Goal: Task Accomplishment & Management: Use online tool/utility

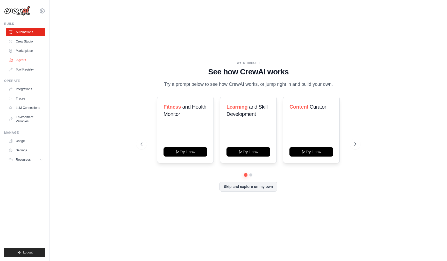
click at [26, 61] on link "Agents" at bounding box center [26, 60] width 39 height 8
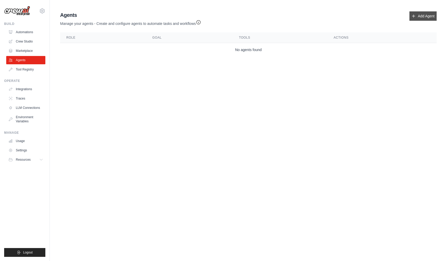
click at [423, 15] on link "Add Agent" at bounding box center [422, 15] width 27 height 9
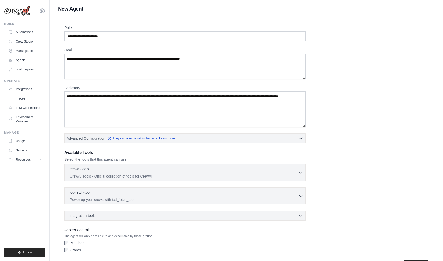
scroll to position [17, 0]
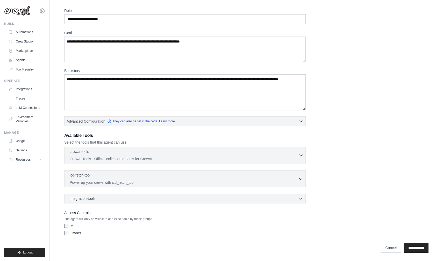
click at [98, 155] on div "crewai-tools 0 selected" at bounding box center [184, 152] width 228 height 6
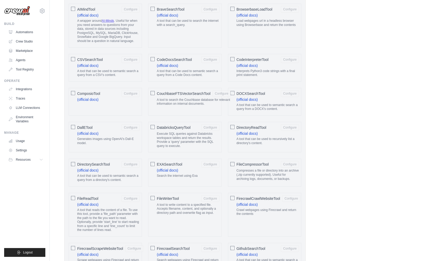
scroll to position [26, 0]
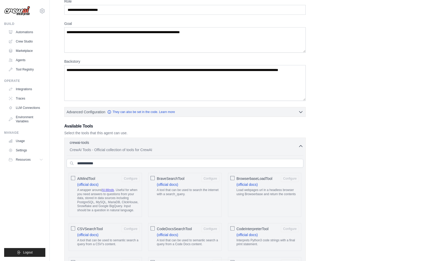
click at [302, 145] on icon "button" at bounding box center [300, 145] width 5 height 5
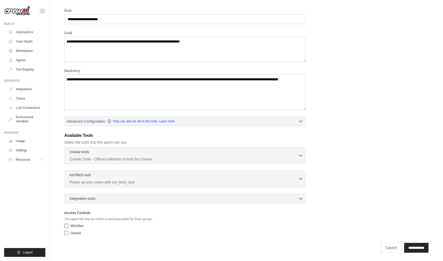
click at [171, 175] on div "icd-fetch-tool 0 selected" at bounding box center [184, 175] width 228 height 6
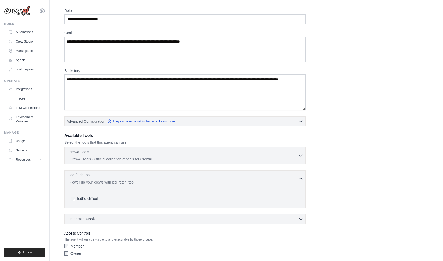
click at [171, 175] on div "icd-fetch-tool 0 selected" at bounding box center [184, 175] width 228 height 6
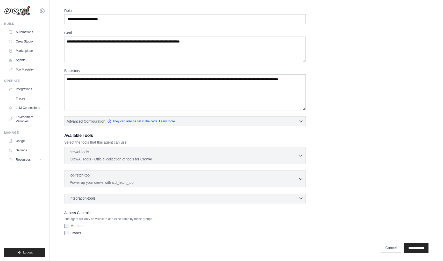
click at [121, 197] on div "integration-tools 0 selected" at bounding box center [187, 198] width 234 height 5
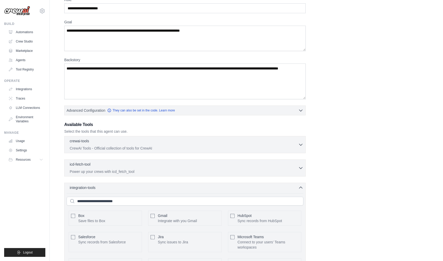
scroll to position [74, 0]
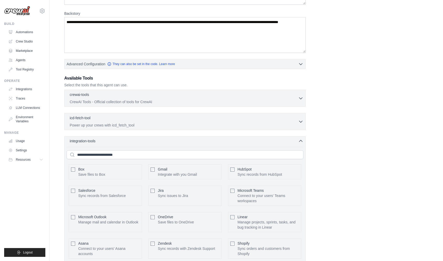
click at [113, 140] on div "integration-tools 0 selected" at bounding box center [187, 140] width 234 height 5
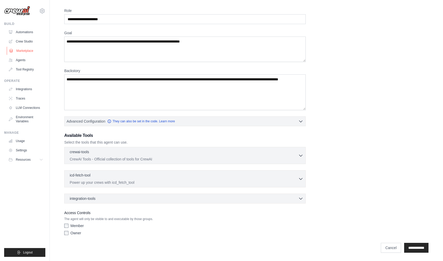
click at [22, 54] on link "Marketplace" at bounding box center [26, 51] width 39 height 8
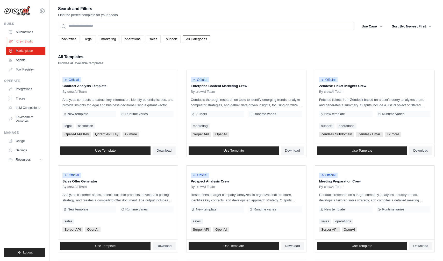
click at [27, 41] on link "Crew Studio" at bounding box center [26, 41] width 39 height 8
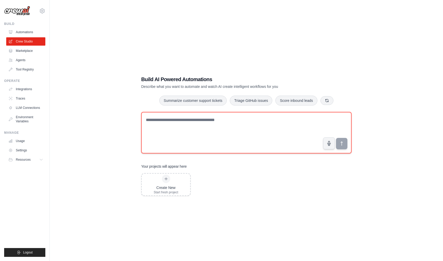
click at [216, 119] on textarea at bounding box center [246, 132] width 210 height 41
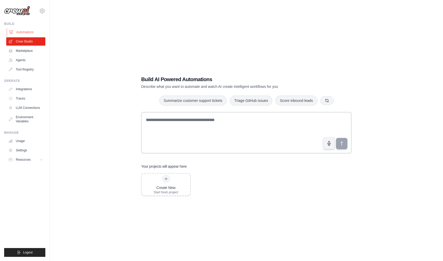
click at [24, 30] on link "Automations" at bounding box center [26, 32] width 39 height 8
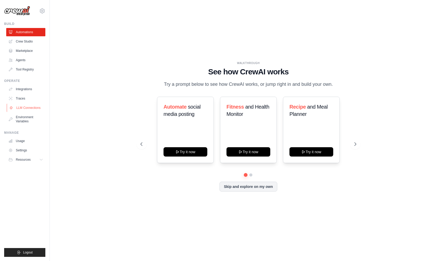
click at [30, 109] on link "LLM Connections" at bounding box center [26, 108] width 39 height 8
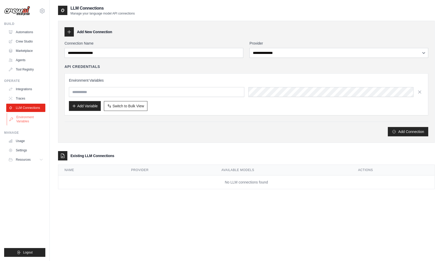
click at [33, 117] on link "Environment Variables" at bounding box center [26, 119] width 39 height 12
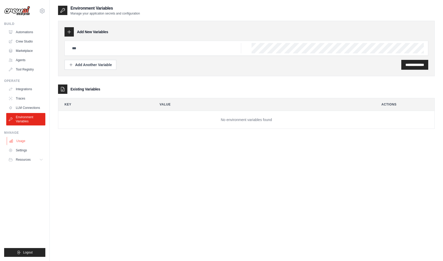
click at [32, 142] on link "Usage" at bounding box center [26, 141] width 39 height 8
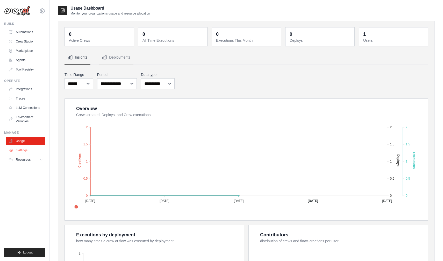
click at [32, 153] on link "Settings" at bounding box center [26, 150] width 39 height 8
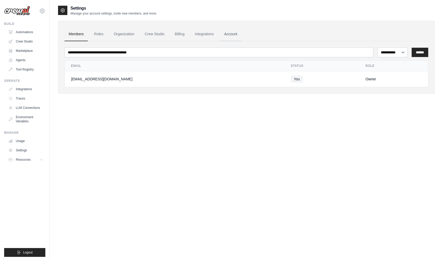
click at [230, 33] on link "Account" at bounding box center [230, 34] width 21 height 14
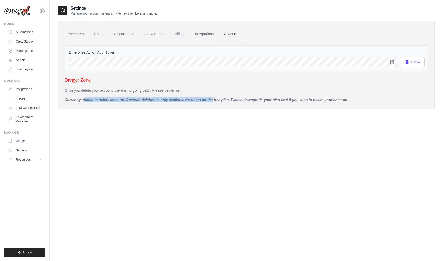
drag, startPoint x: 64, startPoint y: 100, endPoint x: 185, endPoint y: 100, distance: 120.4
click at [185, 100] on div "Members Roles Organization Crew Studio Billing Integrations Account Enterprise …" at bounding box center [246, 65] width 377 height 88
drag, startPoint x: 227, startPoint y: 100, endPoint x: 328, endPoint y: 99, distance: 100.8
click at [328, 99] on p "Currently unable to delete account. Account deletion is only available for user…" at bounding box center [246, 99] width 364 height 5
click at [97, 33] on link "Roles" at bounding box center [99, 34] width 18 height 14
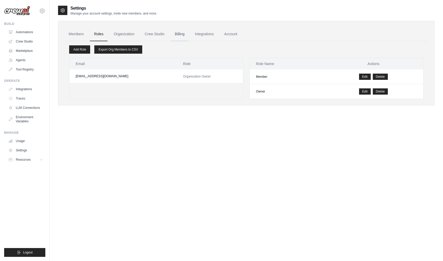
click at [180, 32] on link "Billing" at bounding box center [180, 34] width 18 height 14
click at [196, 33] on link "Integrations" at bounding box center [204, 34] width 27 height 14
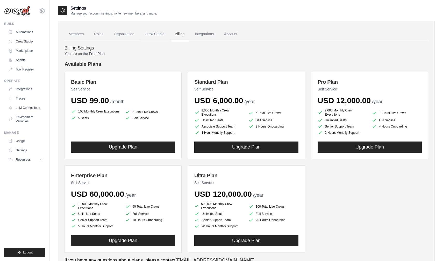
click at [144, 34] on link "Crew Studio" at bounding box center [155, 34] width 28 height 14
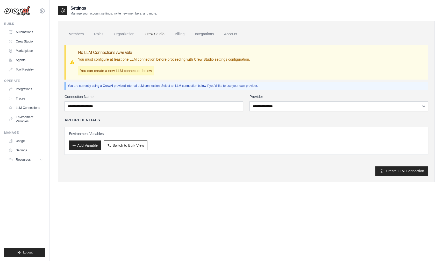
click at [231, 34] on link "Account" at bounding box center [230, 34] width 21 height 14
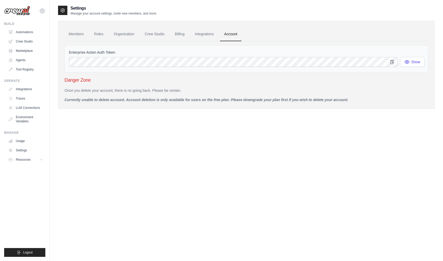
click at [102, 89] on p "Once you delete your account, there is no going back. Please be certain." at bounding box center [246, 90] width 364 height 5
click at [69, 80] on h3 "Danger Zone" at bounding box center [246, 79] width 364 height 7
drag, startPoint x: 64, startPoint y: 82, endPoint x: 179, endPoint y: 90, distance: 114.7
click at [179, 90] on div "Members Roles Organization Crew Studio Billing Integrations Account Enterprise …" at bounding box center [246, 65] width 377 height 88
click at [176, 90] on p "Once you delete your account, there is no going back. Please be certain." at bounding box center [246, 90] width 364 height 5
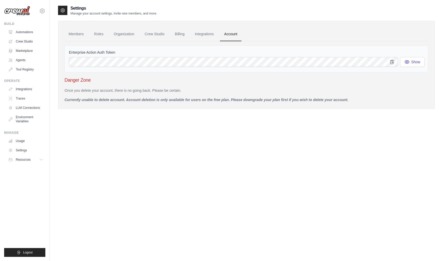
drag, startPoint x: 112, startPoint y: 90, endPoint x: 213, endPoint y: 94, distance: 101.1
click at [182, 90] on p "Once you delete your account, there is no going back. Please be certain." at bounding box center [246, 90] width 364 height 5
drag, startPoint x: 286, startPoint y: 97, endPoint x: 351, endPoint y: 98, distance: 64.5
click at [350, 98] on div "Once you delete your account, there is no going back. Please be certain. Curren…" at bounding box center [246, 95] width 364 height 15
click at [200, 102] on p "Currently unable to delete account. Account deletion is only available for user…" at bounding box center [246, 99] width 364 height 5
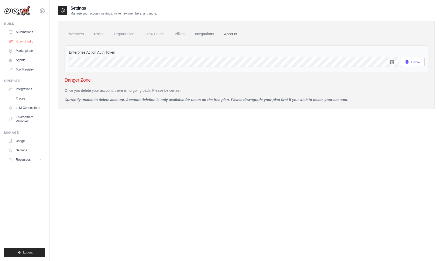
click at [38, 42] on link "Crew Studio" at bounding box center [26, 41] width 39 height 8
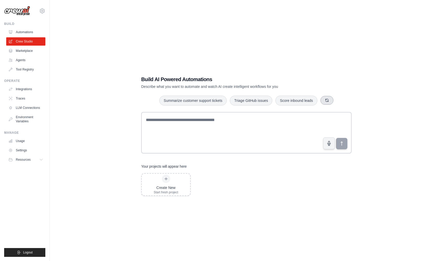
click at [324, 103] on button "button" at bounding box center [326, 100] width 13 height 9
click at [155, 187] on div "Create New" at bounding box center [166, 187] width 25 height 5
click at [24, 151] on link "Settings" at bounding box center [26, 150] width 39 height 8
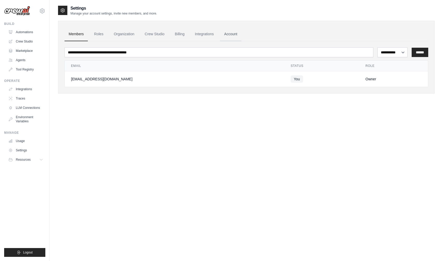
click at [228, 33] on link "Account" at bounding box center [230, 34] width 21 height 14
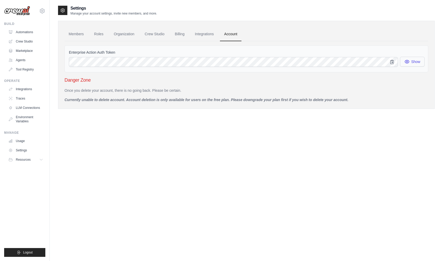
click at [411, 66] on button "Show" at bounding box center [412, 62] width 25 height 10
click at [196, 36] on link "Integrations" at bounding box center [204, 34] width 27 height 14
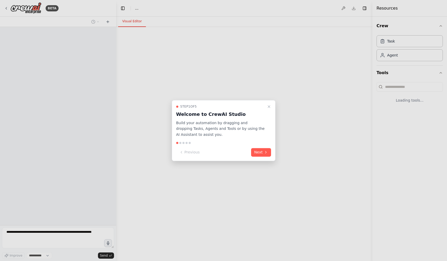
select select "****"
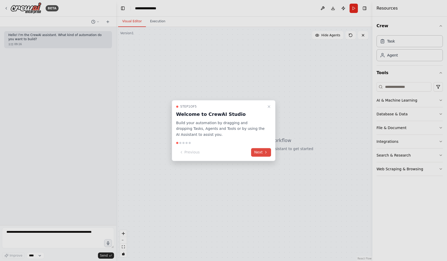
click at [264, 154] on icon at bounding box center [266, 152] width 4 height 4
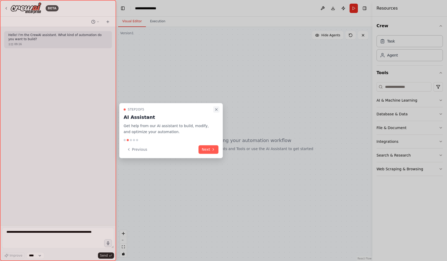
click at [215, 109] on icon "Close walkthrough" at bounding box center [216, 109] width 4 height 4
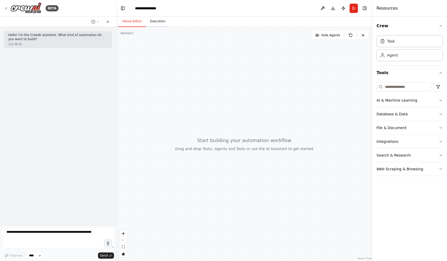
click at [156, 21] on button "Execution" at bounding box center [158, 21] width 24 height 11
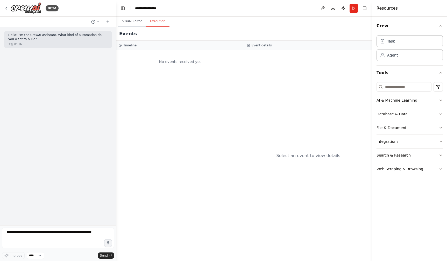
click at [129, 22] on button "Visual Editor" at bounding box center [132, 21] width 28 height 11
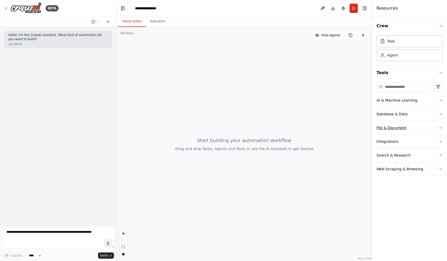
click at [439, 131] on button "File & Document" at bounding box center [409, 127] width 66 height 13
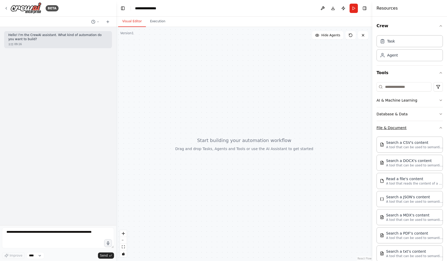
click at [438, 129] on icon "button" at bounding box center [440, 128] width 4 height 4
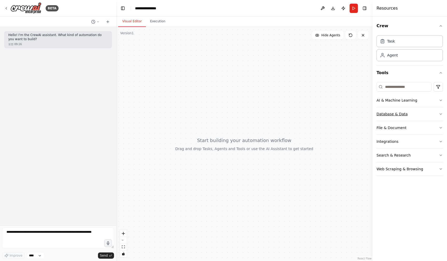
click at [437, 117] on button "Database & Data" at bounding box center [409, 113] width 66 height 13
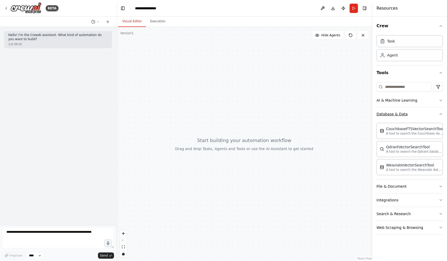
click at [438, 114] on icon "button" at bounding box center [440, 114] width 4 height 4
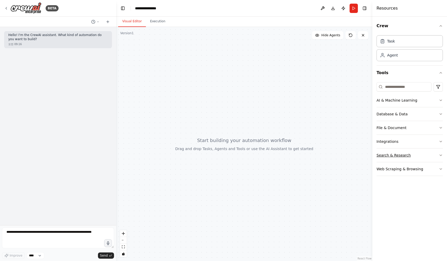
click at [436, 157] on button "Search & Research" at bounding box center [409, 154] width 66 height 13
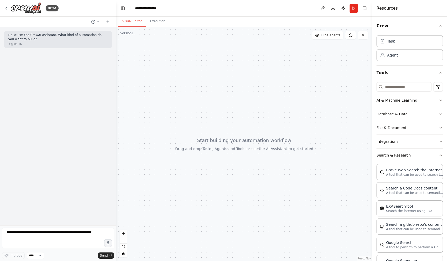
click at [438, 156] on icon "button" at bounding box center [440, 155] width 4 height 4
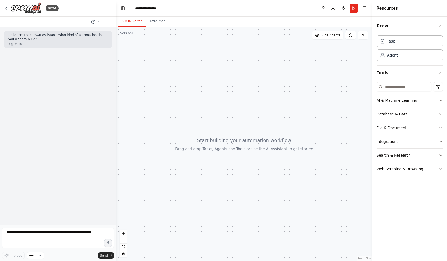
click at [437, 168] on button "Web Scraping & Browsing" at bounding box center [409, 168] width 66 height 13
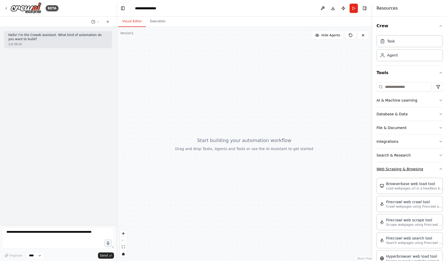
click at [438, 168] on icon "button" at bounding box center [440, 169] width 4 height 4
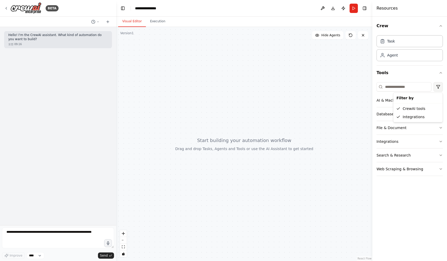
click at [434, 86] on html "**********" at bounding box center [223, 130] width 447 height 261
click at [432, 86] on html "**********" at bounding box center [223, 130] width 447 height 261
click at [418, 86] on input at bounding box center [403, 86] width 55 height 9
click at [412, 58] on div "Agent" at bounding box center [409, 55] width 66 height 12
click at [404, 41] on div "Task" at bounding box center [409, 41] width 66 height 12
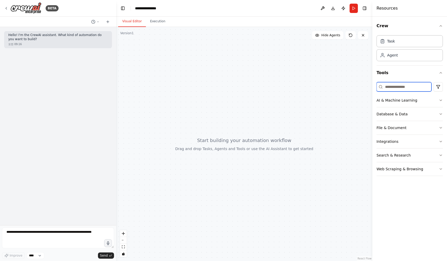
click at [406, 88] on input at bounding box center [403, 86] width 55 height 9
type input "******"
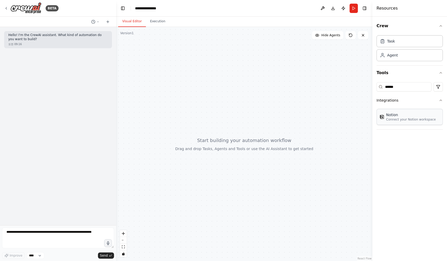
click at [421, 119] on p "Connect your Notion workspace" at bounding box center [411, 119] width 50 height 4
click at [387, 119] on p "Connect your Notion workspace" at bounding box center [411, 119] width 50 height 4
click at [408, 87] on input "******" at bounding box center [403, 86] width 55 height 9
click at [444, 104] on div "Crew Task Agent Tools ****** Integrations Notion Connect your Notion workspace" at bounding box center [409, 139] width 75 height 244
click at [413, 119] on p "Connect your Notion workspace" at bounding box center [411, 119] width 50 height 4
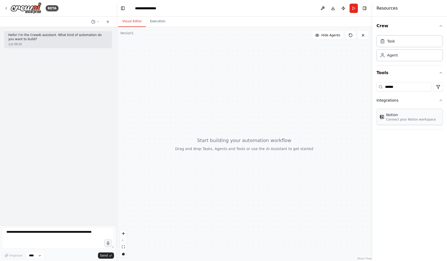
click at [413, 119] on p "Connect your Notion workspace" at bounding box center [411, 119] width 50 height 4
click at [155, 24] on button "Execution" at bounding box center [158, 21] width 24 height 11
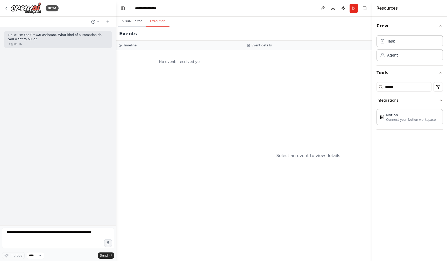
click at [133, 23] on button "Visual Editor" at bounding box center [132, 21] width 28 height 11
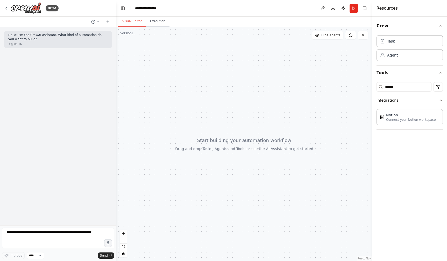
click at [149, 21] on button "Execution" at bounding box center [158, 21] width 24 height 11
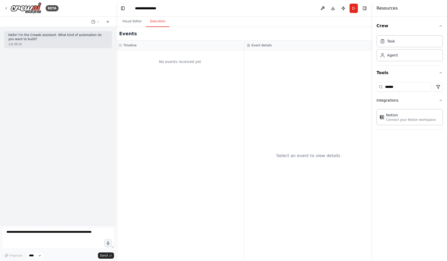
click at [129, 19] on button "Visual Editor" at bounding box center [132, 21] width 28 height 11
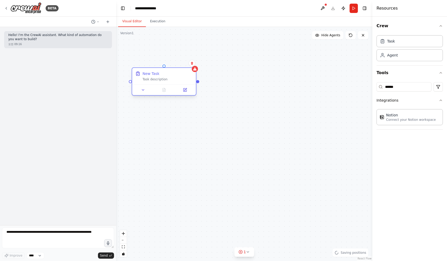
drag, startPoint x: 284, startPoint y: 62, endPoint x: 154, endPoint y: 71, distance: 130.1
click at [154, 71] on div "New Task" at bounding box center [167, 73] width 50 height 5
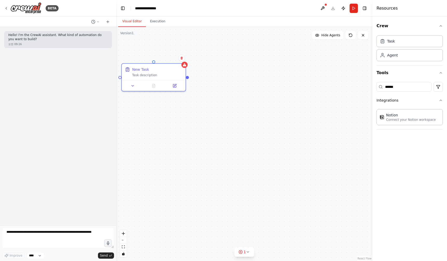
click at [185, 61] on div "Confirm" at bounding box center [181, 58] width 9 height 9
click at [185, 63] on icon at bounding box center [184, 64] width 4 height 4
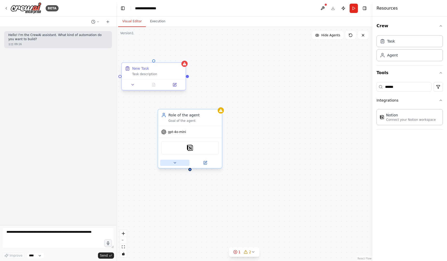
click at [175, 164] on icon at bounding box center [175, 163] width 4 height 4
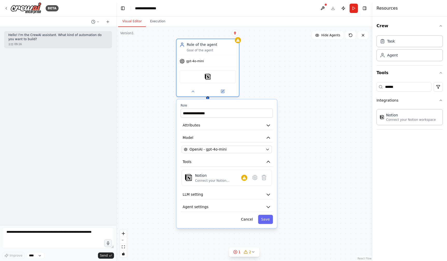
drag, startPoint x: 295, startPoint y: 182, endPoint x: 313, endPoint y: 109, distance: 74.8
click at [313, 109] on div "**********" at bounding box center [244, 144] width 256 height 234
click at [319, 10] on button at bounding box center [322, 8] width 8 height 9
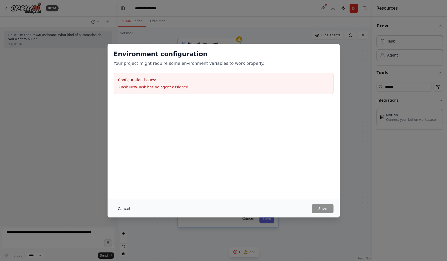
click at [122, 212] on button "Cancel" at bounding box center [124, 208] width 20 height 9
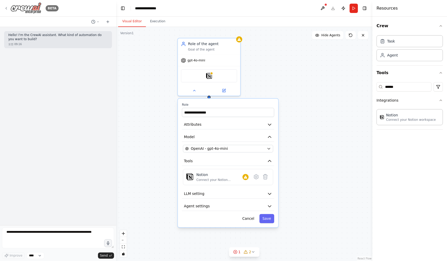
click at [23, 9] on img at bounding box center [25, 8] width 31 height 12
